Goal: Download file/media

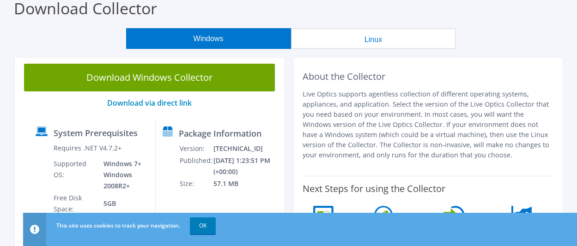
scroll to position [92, 0]
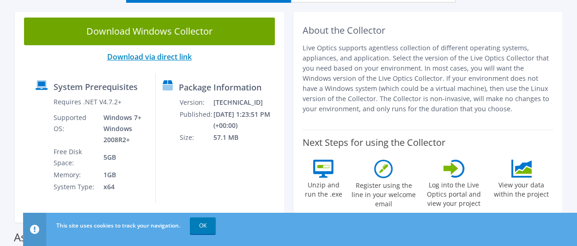
click at [165, 55] on link "Download via direct link" at bounding box center [149, 57] width 85 height 10
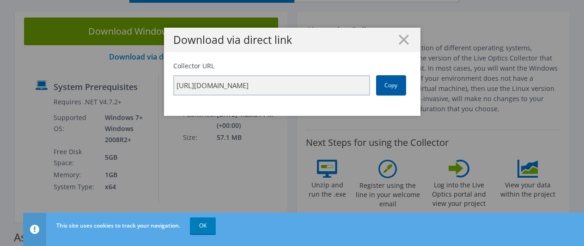
click at [392, 86] on link "Copy" at bounding box center [391, 85] width 30 height 20
click at [403, 36] on line at bounding box center [403, 39] width 9 height 9
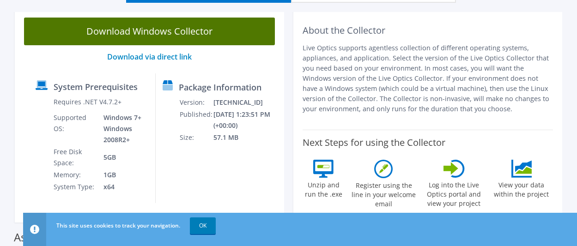
click at [159, 29] on link "Download Windows Collector" at bounding box center [149, 32] width 251 height 28
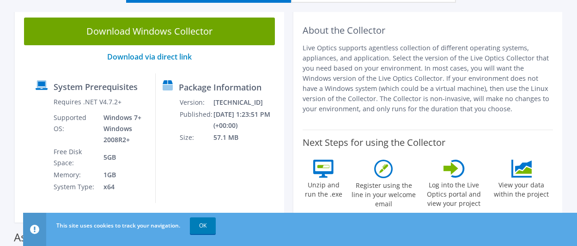
scroll to position [185, 0]
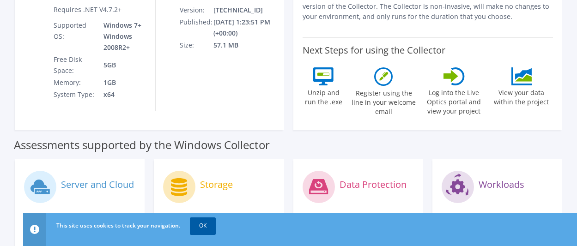
click at [204, 222] on link "OK" at bounding box center [203, 225] width 26 height 17
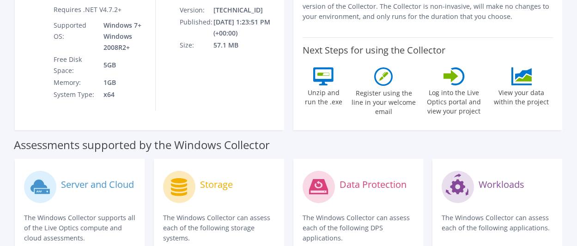
scroll to position [323, 0]
